Goal: Information Seeking & Learning: Learn about a topic

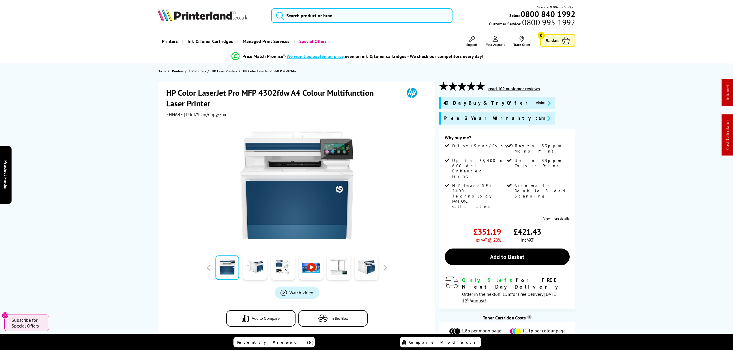
drag, startPoint x: 419, startPoint y: 59, endPoint x: 415, endPoint y: 20, distance: 39.4
click at [412, 16] on input "search" at bounding box center [361, 15] width 181 height 14
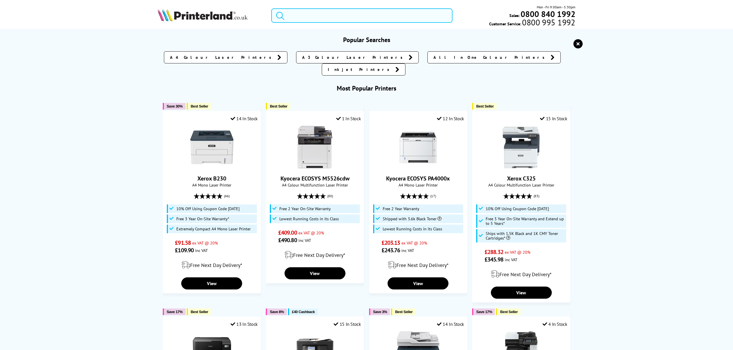
paste input "DCPL2620DWZU1"
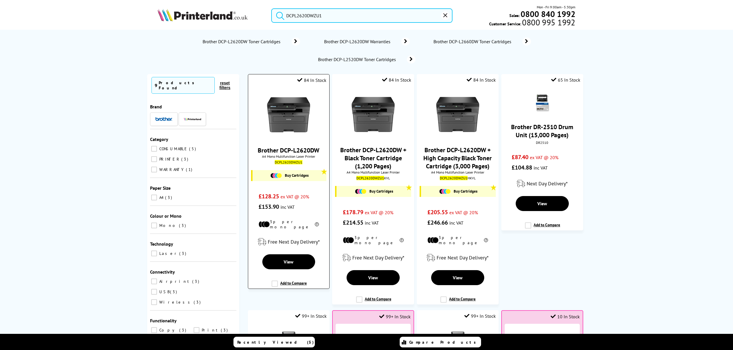
type input "DCPL2620DWZU1"
click at [279, 121] on img at bounding box center [288, 114] width 43 height 43
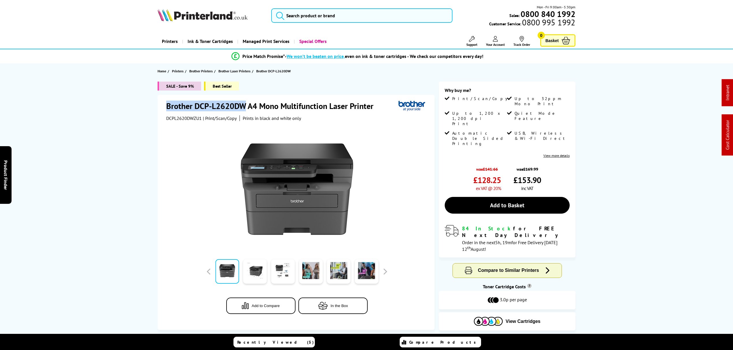
drag, startPoint x: 246, startPoint y: 105, endPoint x: 164, endPoint y: 104, distance: 82.3
click at [164, 104] on div "Brother DCP-L2620DW A4 Mono Multifunction Laser Printer DCPL2620DWZU1 | Print/S…" at bounding box center [296, 212] width 277 height 235
copy h1 "Brother DCP-L2620DW"
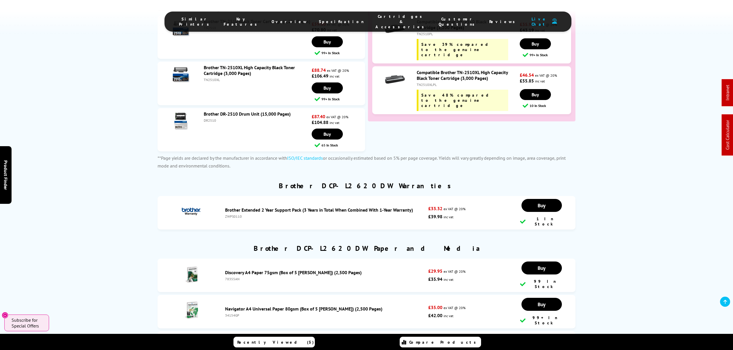
scroll to position [1615, 0]
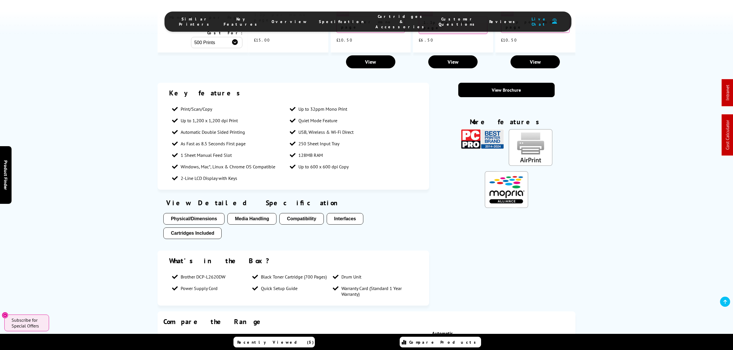
drag, startPoint x: 79, startPoint y: 240, endPoint x: 79, endPoint y: 193, distance: 46.5
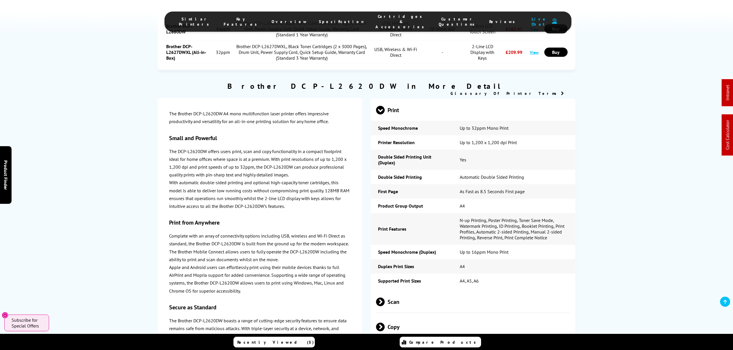
scroll to position [1121, 0]
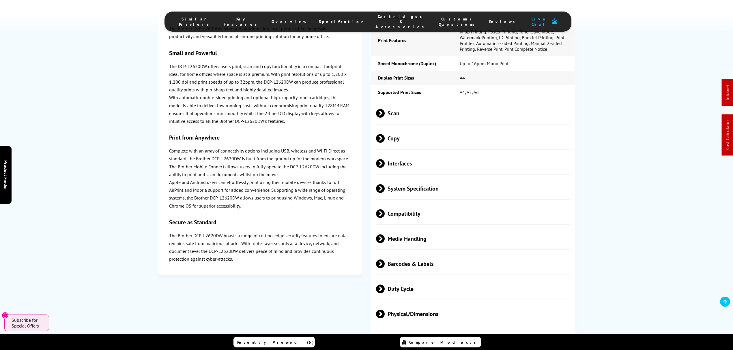
click at [400, 102] on span "Scan" at bounding box center [473, 113] width 194 height 22
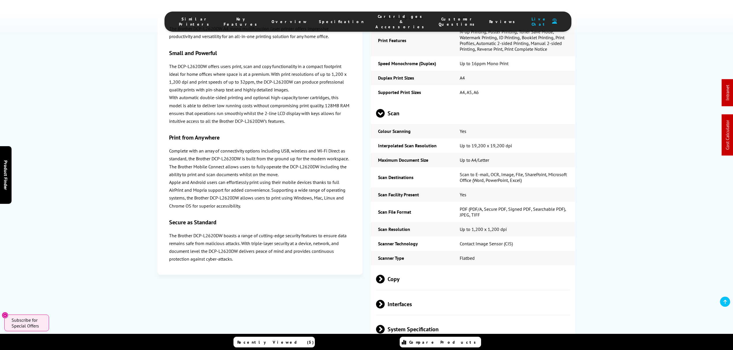
scroll to position [0, 0]
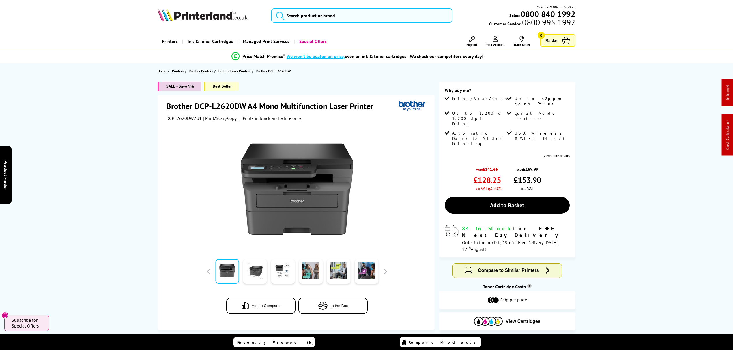
drag, startPoint x: 337, startPoint y: 231, endPoint x: 282, endPoint y: 16, distance: 222.3
drag, startPoint x: 201, startPoint y: 340, endPoint x: 341, endPoint y: 45, distance: 325.6
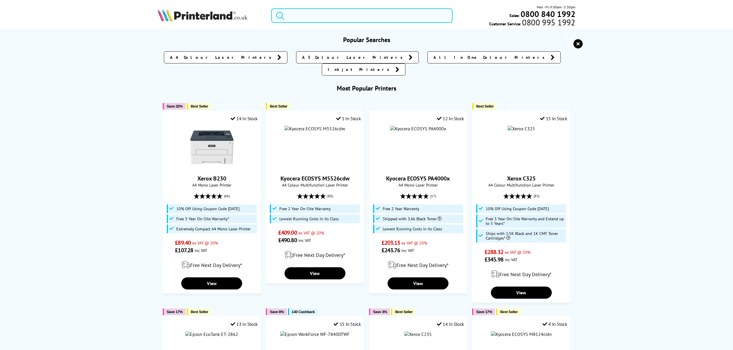
click at [342, 20] on input "search" at bounding box center [361, 15] width 181 height 14
paste input "5159C007"
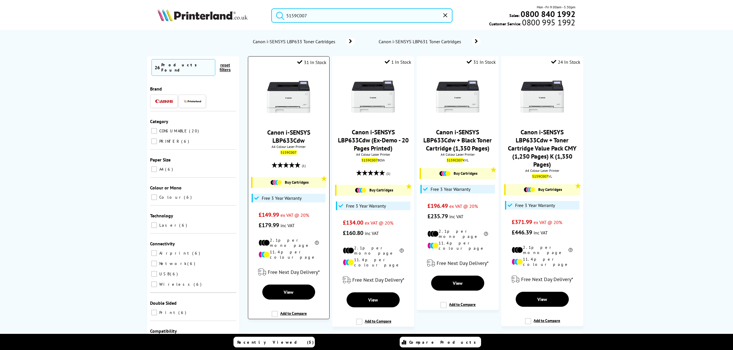
type input "5159C007"
click at [292, 94] on img at bounding box center [288, 96] width 43 height 43
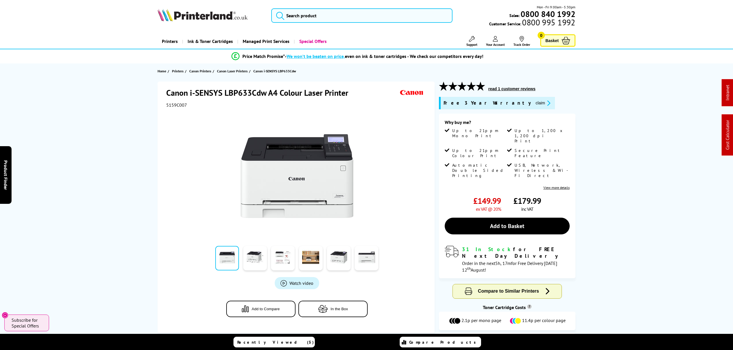
drag, startPoint x: 154, startPoint y: 232, endPoint x: 135, endPoint y: 155, distance: 79.5
drag, startPoint x: 83, startPoint y: 227, endPoint x: 66, endPoint y: 56, distance: 171.8
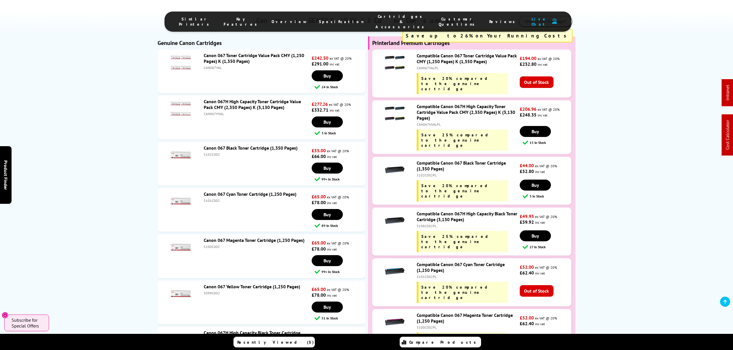
scroll to position [1732, 0]
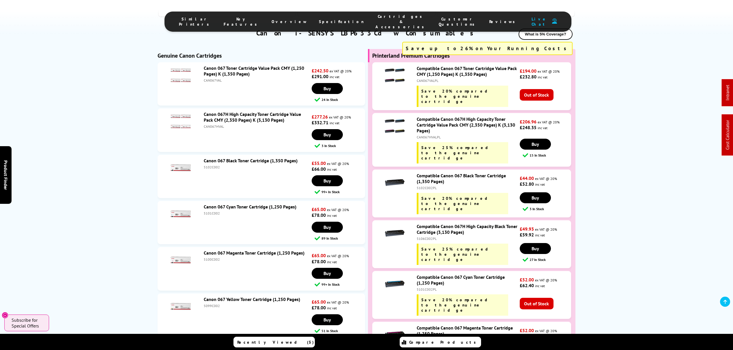
drag, startPoint x: 401, startPoint y: 57, endPoint x: 397, endPoint y: 5, distance: 52.1
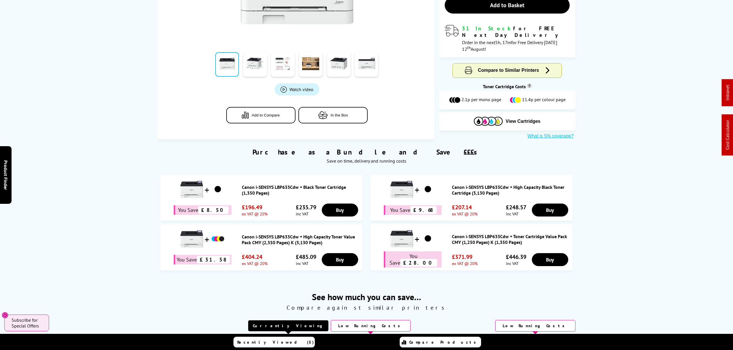
scroll to position [0, 0]
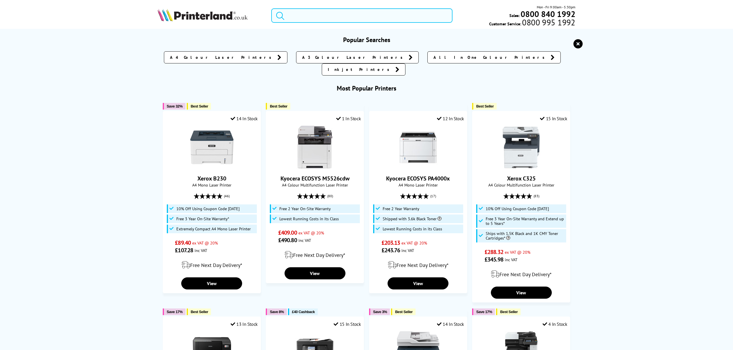
click at [342, 13] on input "search" at bounding box center [361, 15] width 181 height 14
paste input "2Z622F"
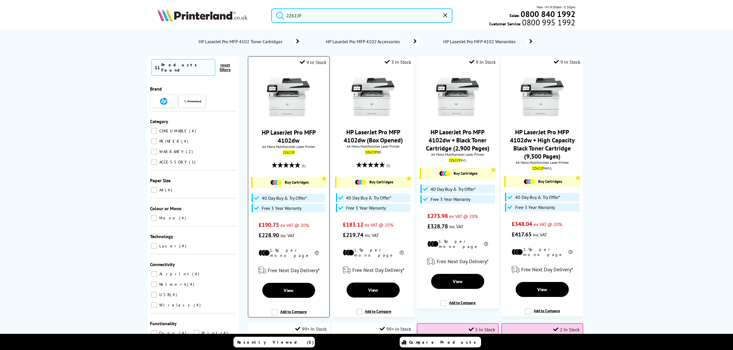
type input "2Z622F"
click at [285, 122] on div "HP LaserJet Pro MFP 4102dw A4 Mono Multifunction Laser Printer 2Z622F (1) Buy C…" at bounding box center [288, 155] width 75 height 171
click at [285, 107] on img at bounding box center [288, 96] width 43 height 43
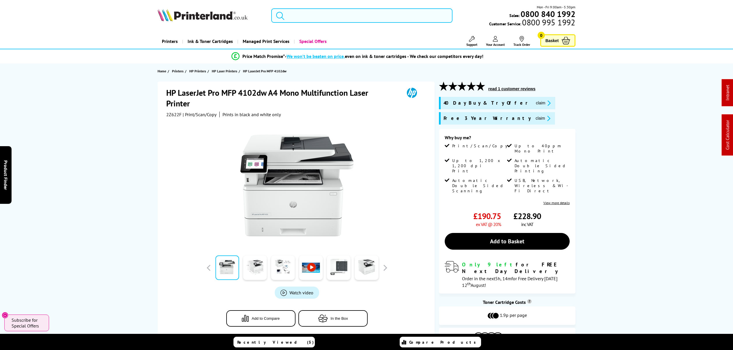
click at [346, 12] on input "search" at bounding box center [361, 15] width 181 height 14
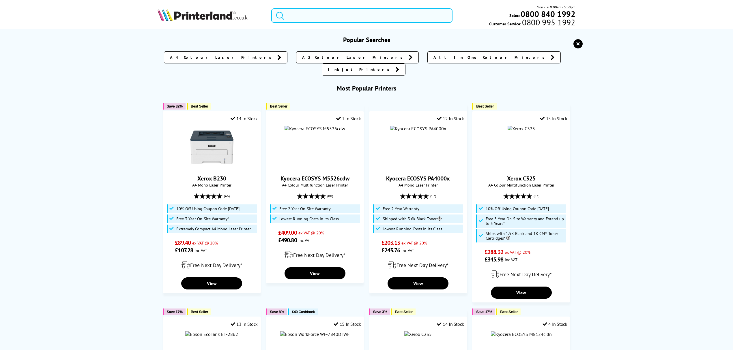
paste input "DCPL2620DWZU1"
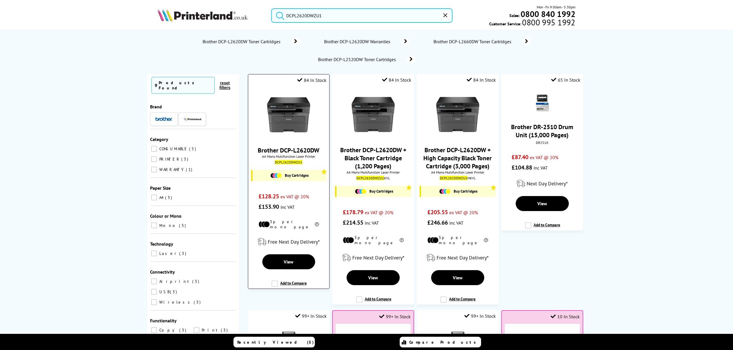
type input "DCPL2620DWZU1"
click at [294, 115] on img at bounding box center [288, 114] width 43 height 43
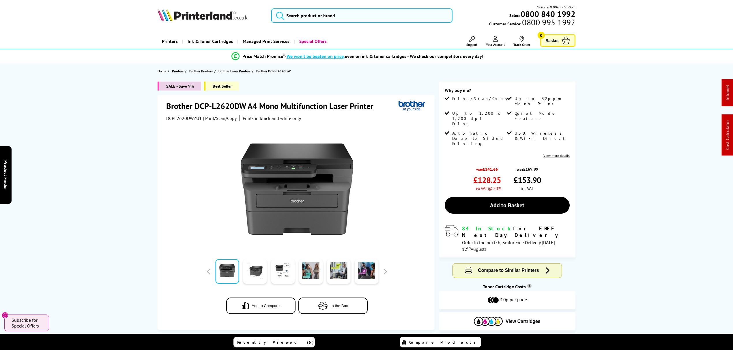
drag, startPoint x: 122, startPoint y: 208, endPoint x: 124, endPoint y: 94, distance: 114.6
drag, startPoint x: 56, startPoint y: 254, endPoint x: 70, endPoint y: 41, distance: 213.8
